Goal: Information Seeking & Learning: Learn about a topic

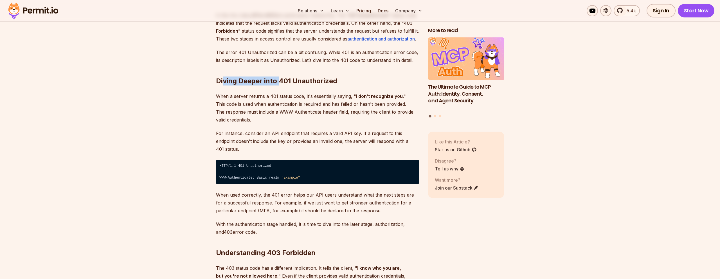
drag, startPoint x: 224, startPoint y: 81, endPoint x: 280, endPoint y: 81, distance: 56.3
click at [280, 81] on h2 "Diving Deeper into 401 Unauthorized" at bounding box center [317, 70] width 203 height 32
click at [293, 103] on p "When a server returns a 401 status code, it's essentially saying, " I don’t rec…" at bounding box center [317, 108] width 203 height 32
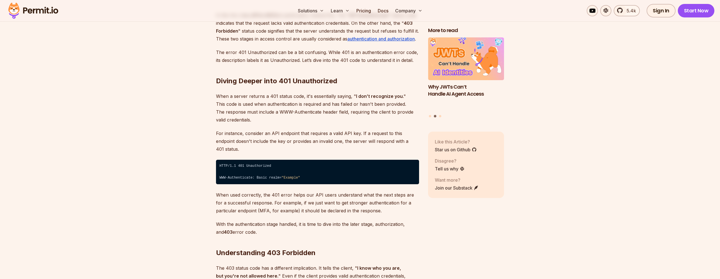
drag, startPoint x: 222, startPoint y: 97, endPoint x: 322, endPoint y: 97, distance: 100.7
click at [323, 97] on p "When a server returns a 401 status code, it's essentially saying, " I don’t rec…" at bounding box center [317, 108] width 203 height 32
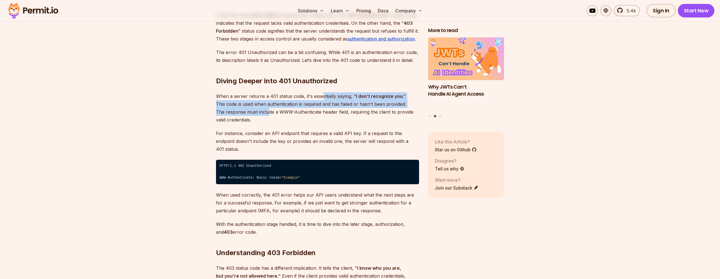
drag, startPoint x: 322, startPoint y: 97, endPoint x: 266, endPoint y: 110, distance: 57.5
click at [266, 110] on p "When a server returns a 401 status code, it's essentially saying, " I don’t rec…" at bounding box center [317, 108] width 203 height 32
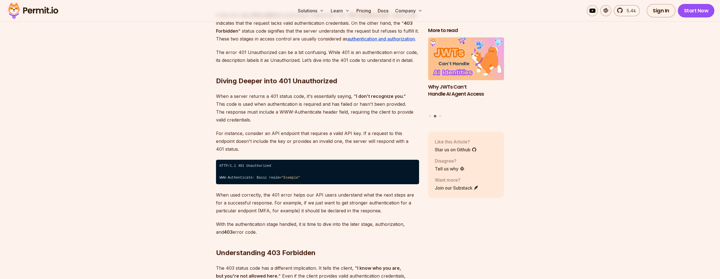
drag, startPoint x: 288, startPoint y: 104, endPoint x: 311, endPoint y: 108, distance: 22.9
click at [311, 108] on p "When a server returns a 401 status code, it's essentially saying, " I don’t rec…" at bounding box center [317, 108] width 203 height 32
drag, startPoint x: 309, startPoint y: 103, endPoint x: 275, endPoint y: 113, distance: 34.8
click at [275, 113] on p "When a server returns a 401 status code, it's essentially saying, " I don’t rec…" at bounding box center [317, 108] width 203 height 32
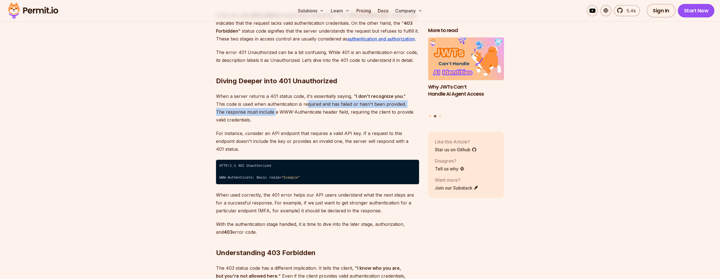
click at [275, 113] on p "When a server returns a 401 status code, it's essentially saying, " I don’t rec…" at bounding box center [317, 108] width 203 height 32
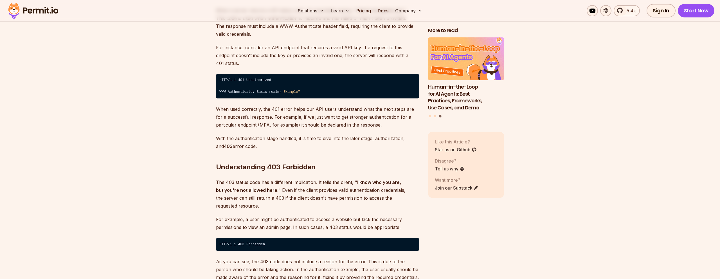
scroll to position [950, 0]
